Goal: Navigation & Orientation: Find specific page/section

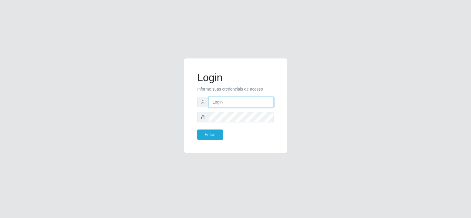
drag, startPoint x: 220, startPoint y: 102, endPoint x: 223, endPoint y: 103, distance: 3.4
click at [220, 102] on input "text" at bounding box center [241, 102] width 65 height 10
type input "[EMAIL_ADDRESS][DOMAIN_NAME]"
click at [219, 133] on button "Entrar" at bounding box center [210, 134] width 26 height 10
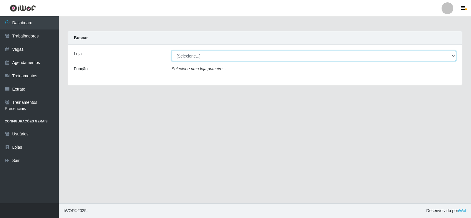
drag, startPoint x: 205, startPoint y: 57, endPoint x: 205, endPoint y: 60, distance: 3.0
click at [205, 57] on select "[Selecione...] Iskisita Atakado - Centro de Distribuição" at bounding box center [314, 56] width 284 height 10
select select "425"
click at [172, 51] on select "[Selecione...] Iskisita Atakado - Centro de Distribuição" at bounding box center [314, 56] width 284 height 10
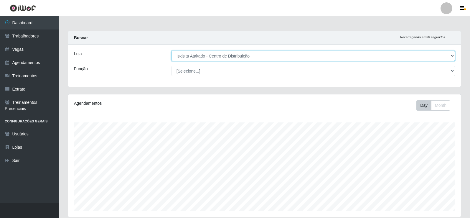
scroll to position [122, 393]
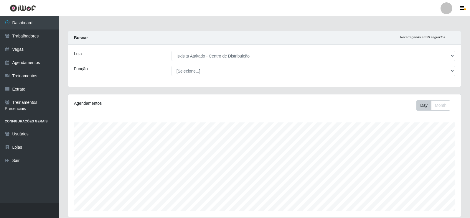
click at [259, 30] on main "Carregando... Buscar Recarregando em 29 segundos... Loja [Selecione...] Iskisit…" at bounding box center [264, 156] width 411 height 281
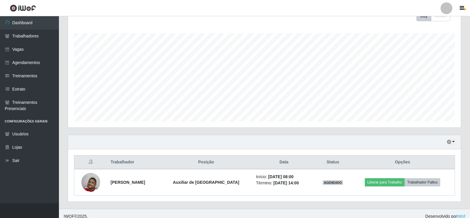
scroll to position [95, 0]
